Goal: Information Seeking & Learning: Learn about a topic

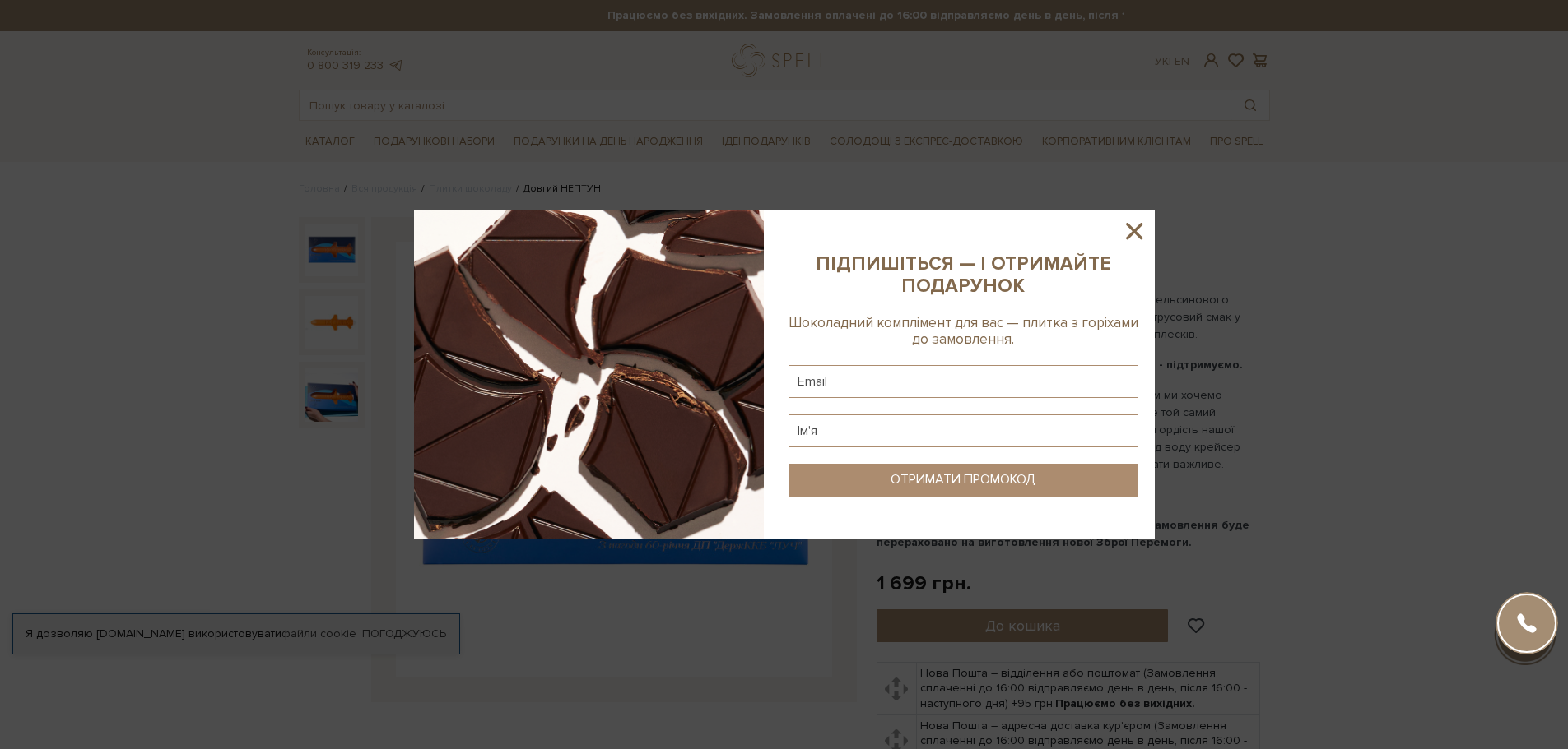
click at [1135, 223] on icon at bounding box center [1134, 231] width 28 height 28
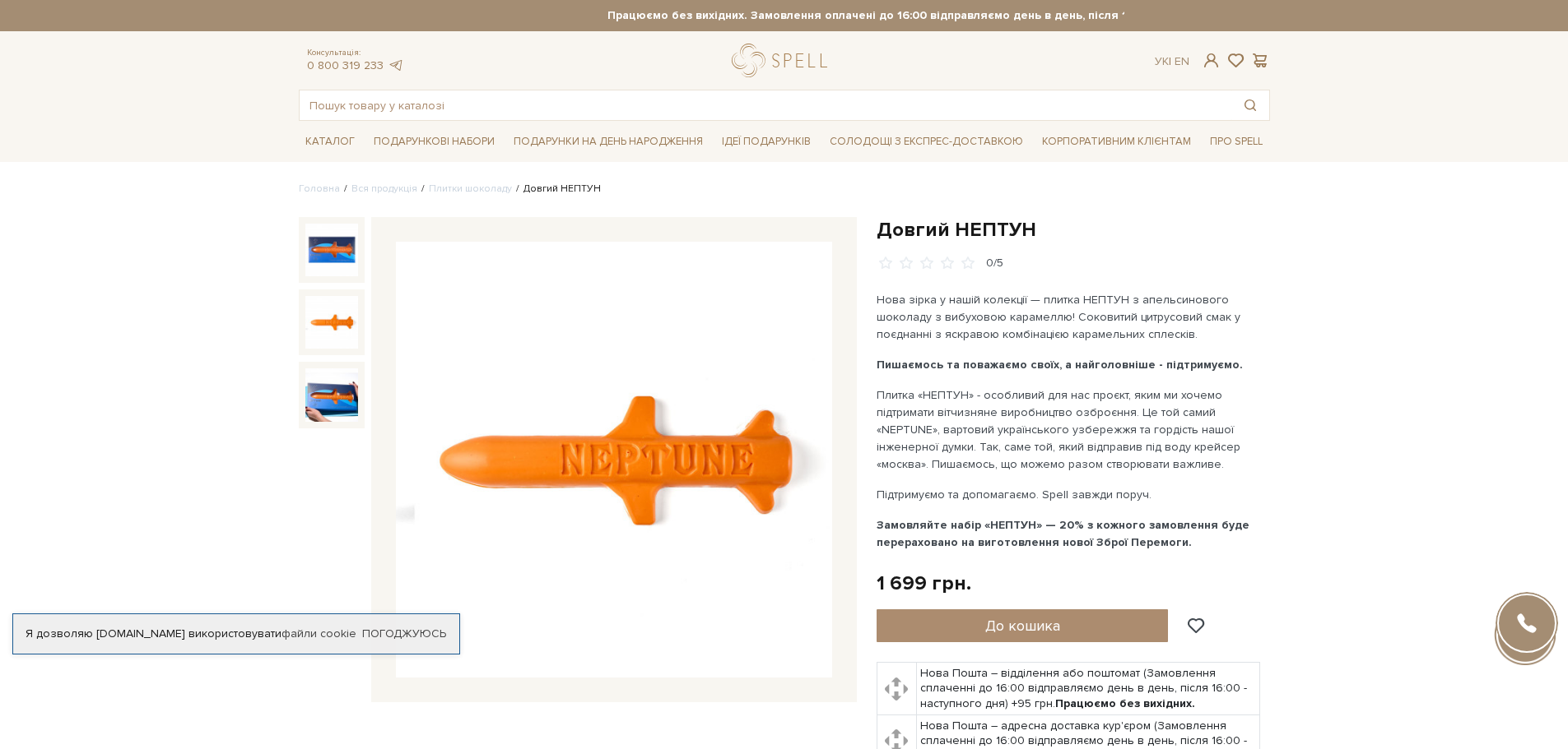
click at [344, 330] on img at bounding box center [331, 322] width 53 height 53
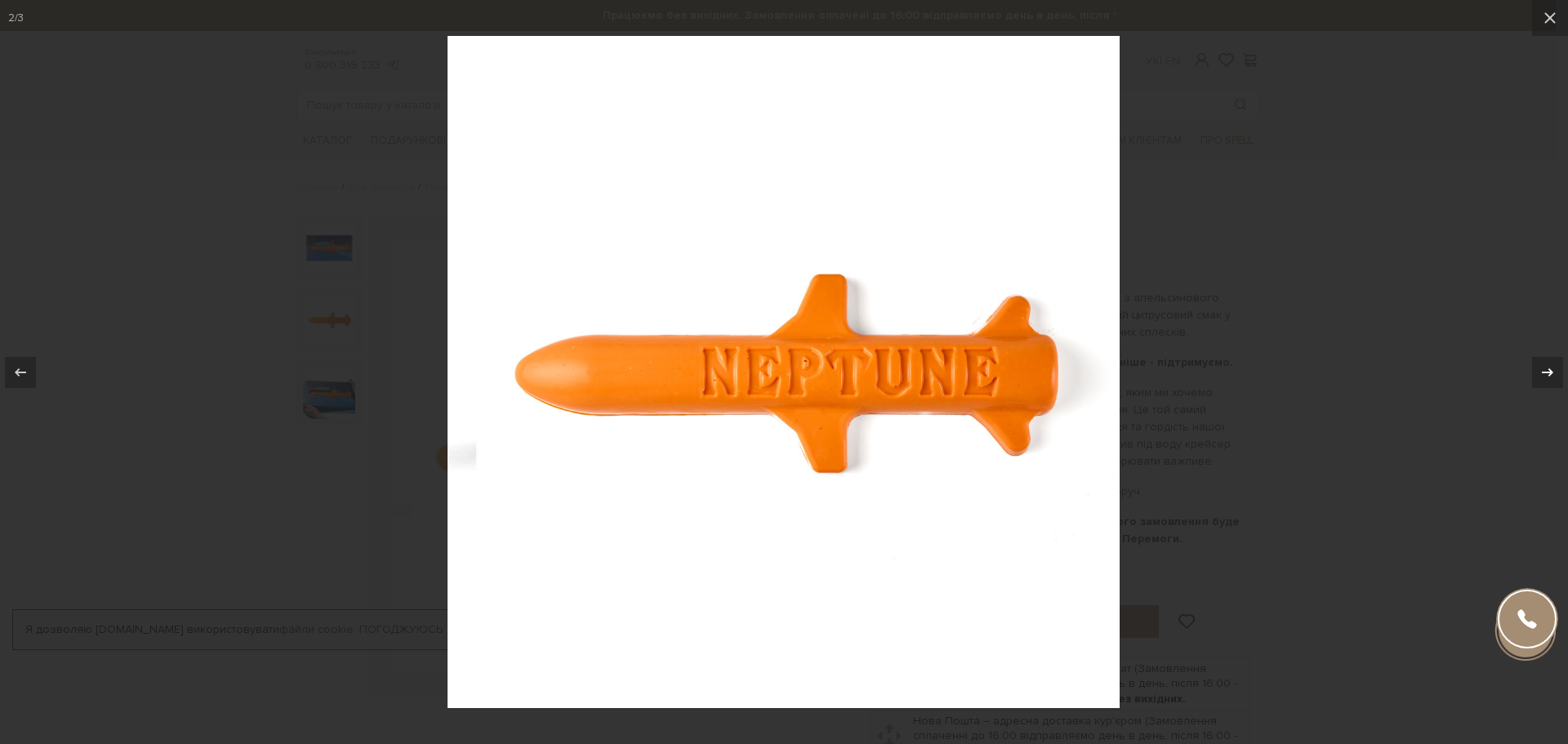
click at [1543, 362] on icon at bounding box center [1548, 372] width 19 height 19
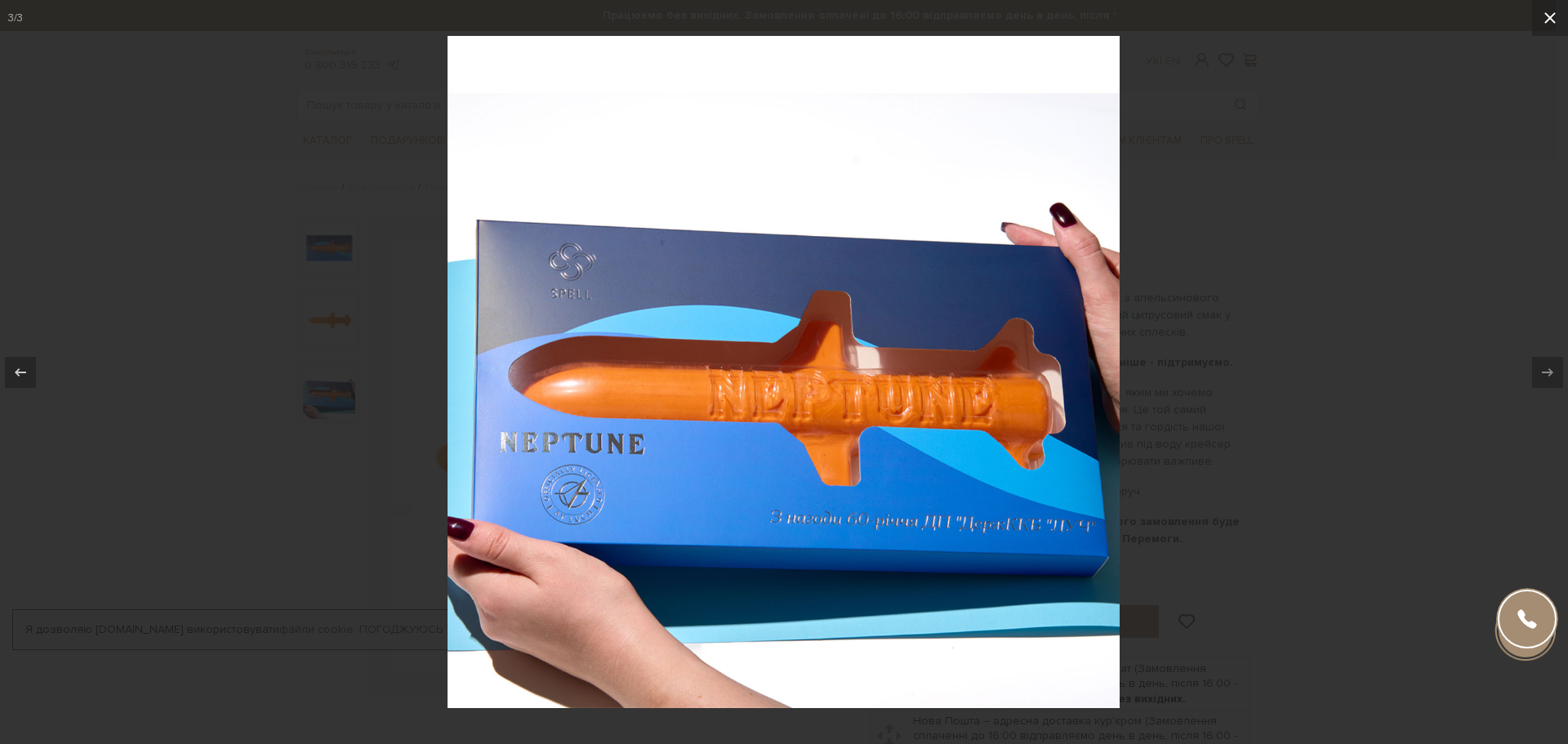
click at [1551, 18] on icon at bounding box center [1551, 18] width 12 height 12
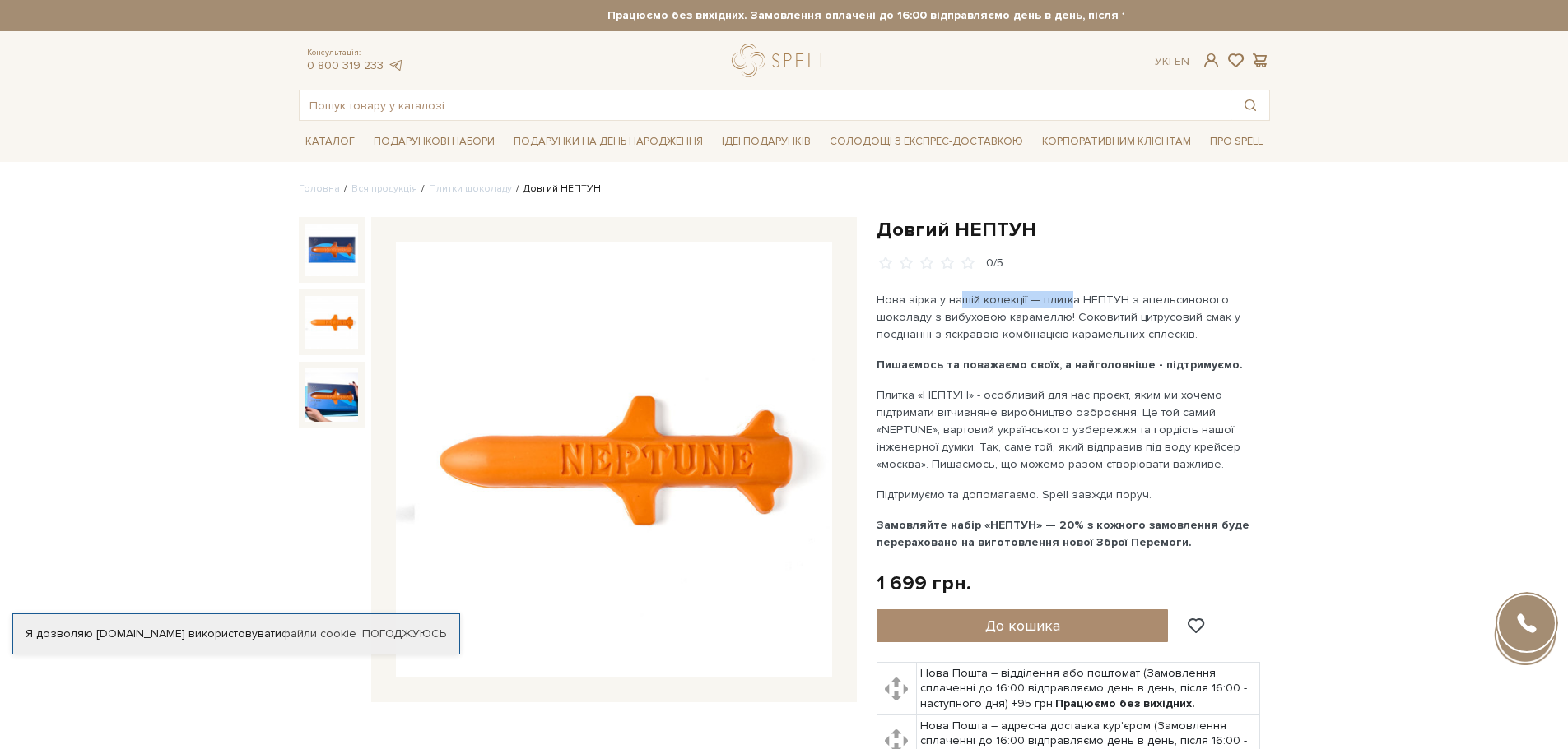
drag, startPoint x: 959, startPoint y: 309, endPoint x: 1144, endPoint y: 306, distance: 185.0
click at [1104, 305] on p "Нова зірка у нашій колекції — плитка НЕПТУН з апельсинового шоколаду з вибухово…" at bounding box center [1070, 318] width 386 height 52
click at [1158, 315] on p "Нова зірка у нашій колекції — плитка НЕПТУН з апельсинового шоколаду з вибухово…" at bounding box center [1070, 318] width 386 height 52
drag, startPoint x: 971, startPoint y: 407, endPoint x: 1200, endPoint y: 404, distance: 229.0
click at [1100, 401] on p "Плитка «НЕПТУН» - особливий для нас проєкт, яким ми хочемо підтримати вітчизнян…" at bounding box center [1070, 430] width 386 height 86
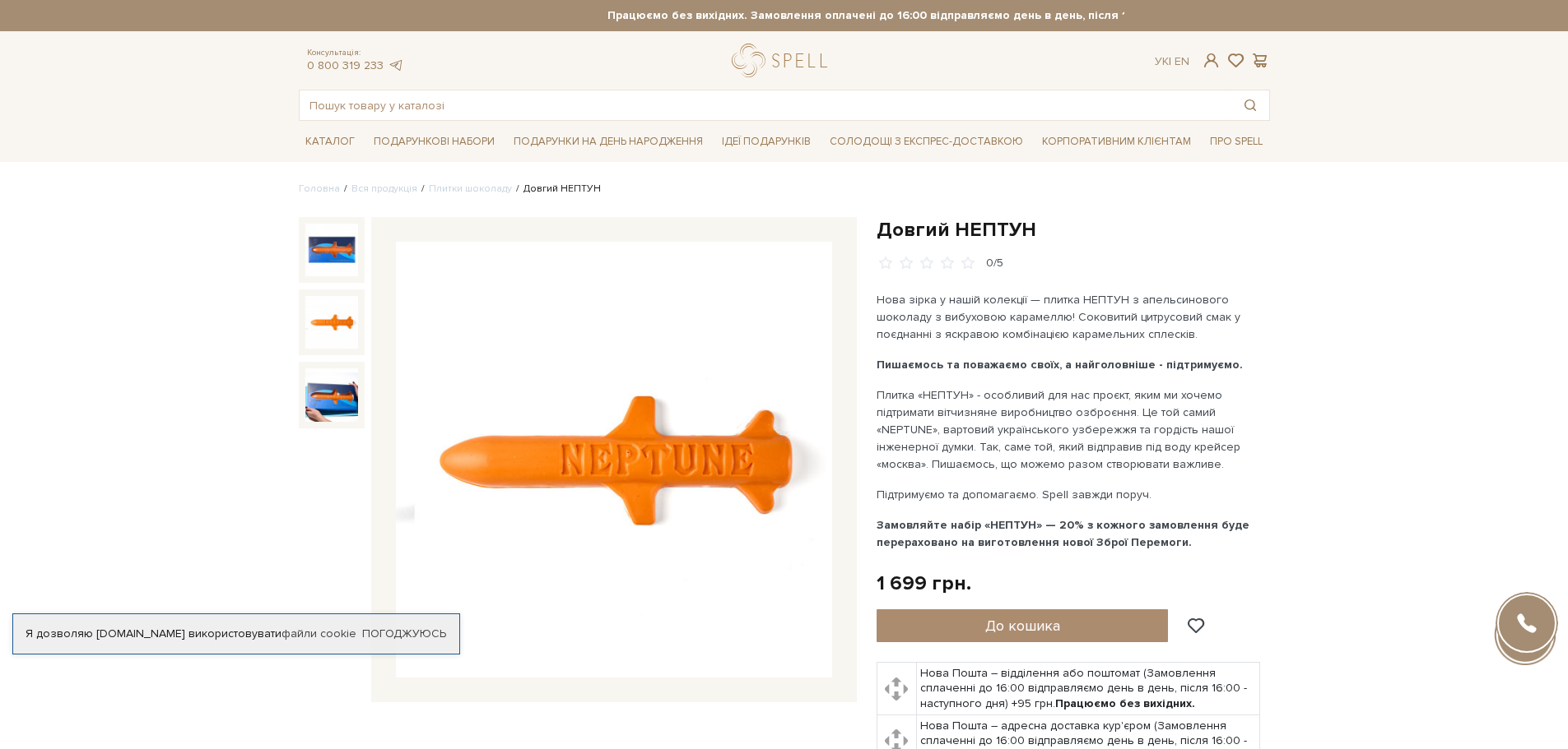
click at [1225, 416] on p "Плитка «НЕПТУН» - особливий для нас проєкт, яким ми хочемо підтримати вітчизнян…" at bounding box center [1070, 430] width 386 height 86
drag, startPoint x: 928, startPoint y: 317, endPoint x: 1212, endPoint y: 325, distance: 284.1
click at [1094, 326] on p "Нова зірка у нашій колекції — плитка НЕПТУН з апельсинового шоколаду з вибухово…" at bounding box center [1070, 318] width 386 height 52
click at [1225, 319] on p "Нова зірка у нашій колекції — плитка НЕПТУН з апельсинового шоколаду з вибухово…" at bounding box center [1070, 318] width 386 height 52
